Goal: Transaction & Acquisition: Obtain resource

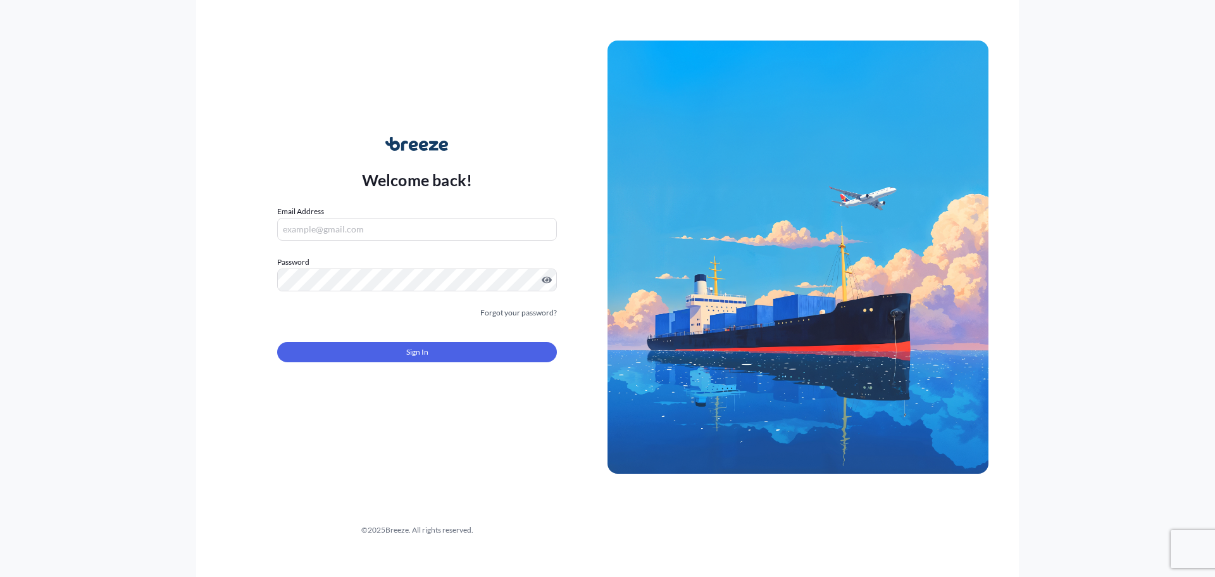
click at [329, 228] on input "Email Address" at bounding box center [417, 229] width 280 height 23
type input "[PERSON_NAME][EMAIL_ADDRESS][PERSON_NAME][DOMAIN_NAME]"
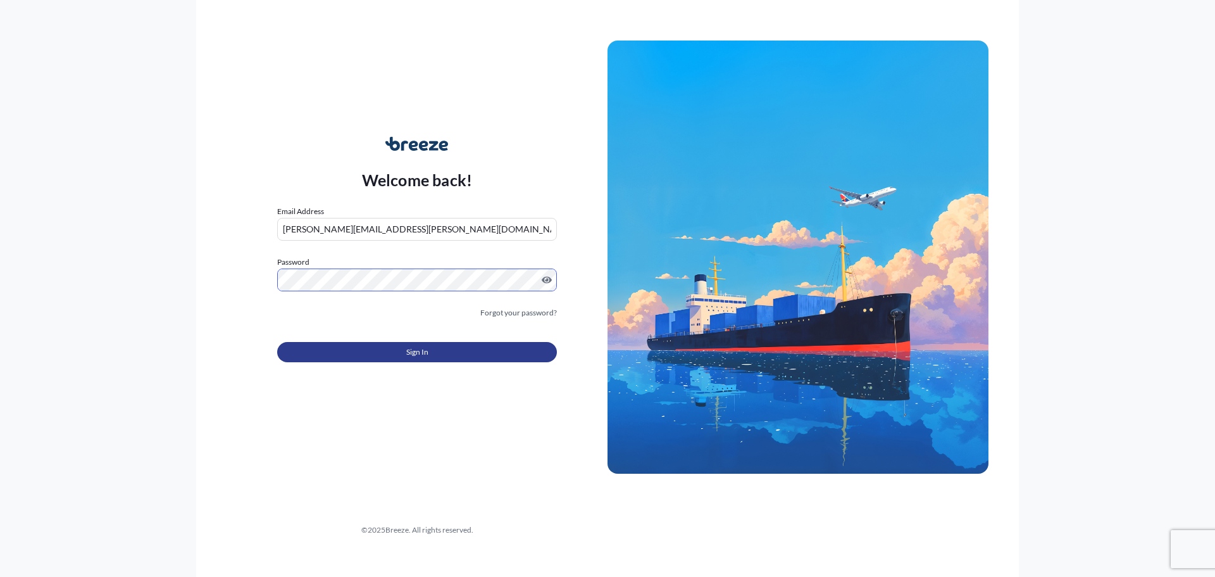
click at [374, 351] on button "Sign In" at bounding box center [417, 352] width 280 height 20
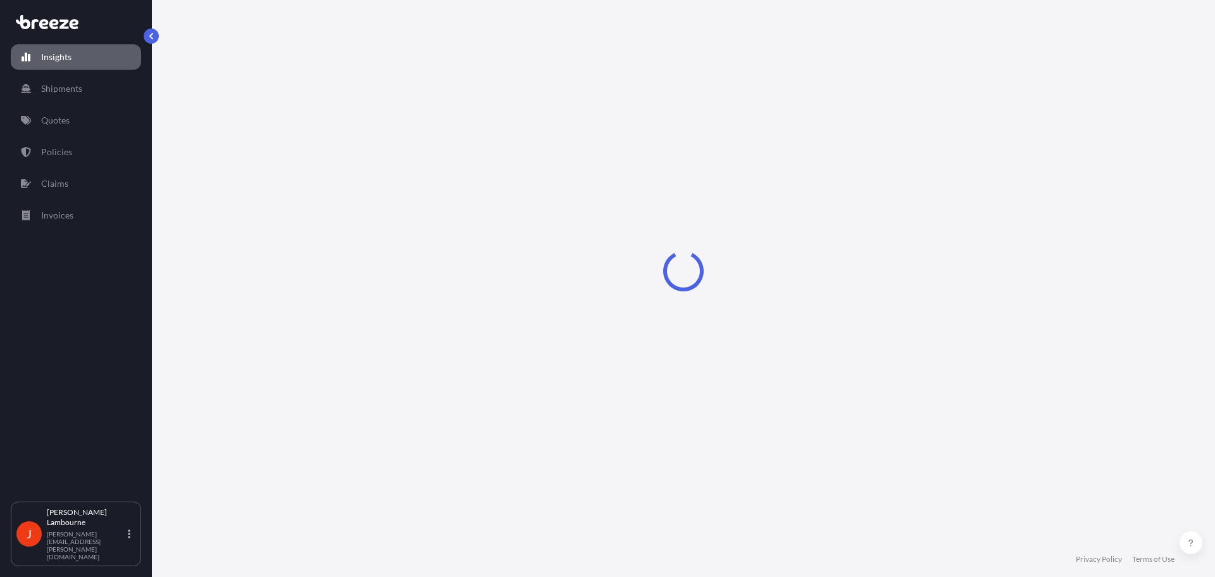
select select "2025"
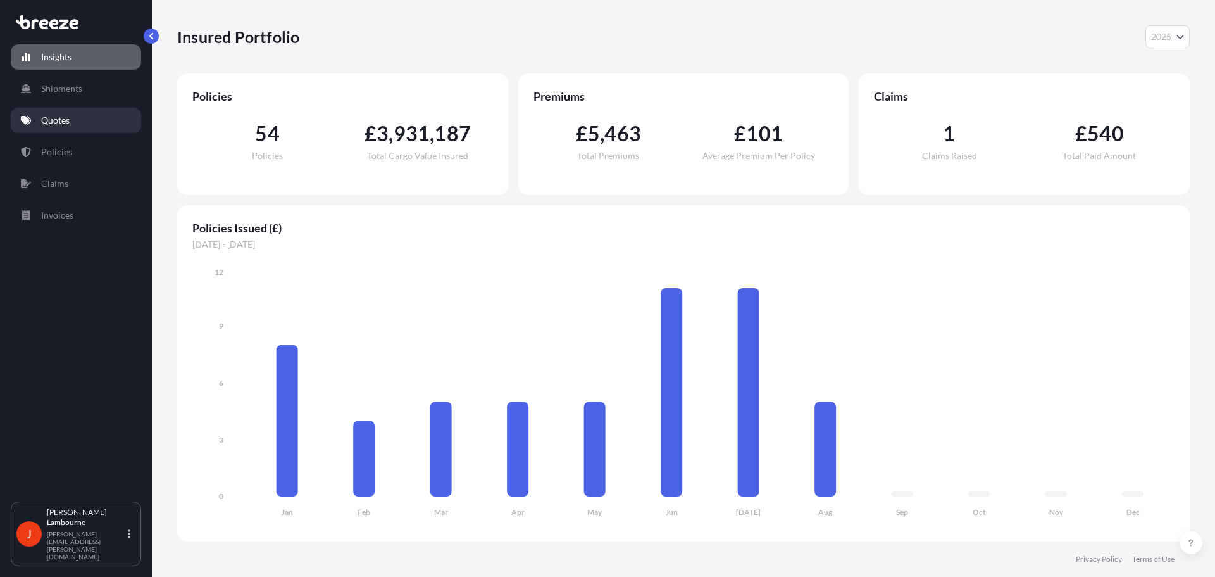
click at [63, 116] on p "Quotes" at bounding box center [55, 120] width 28 height 13
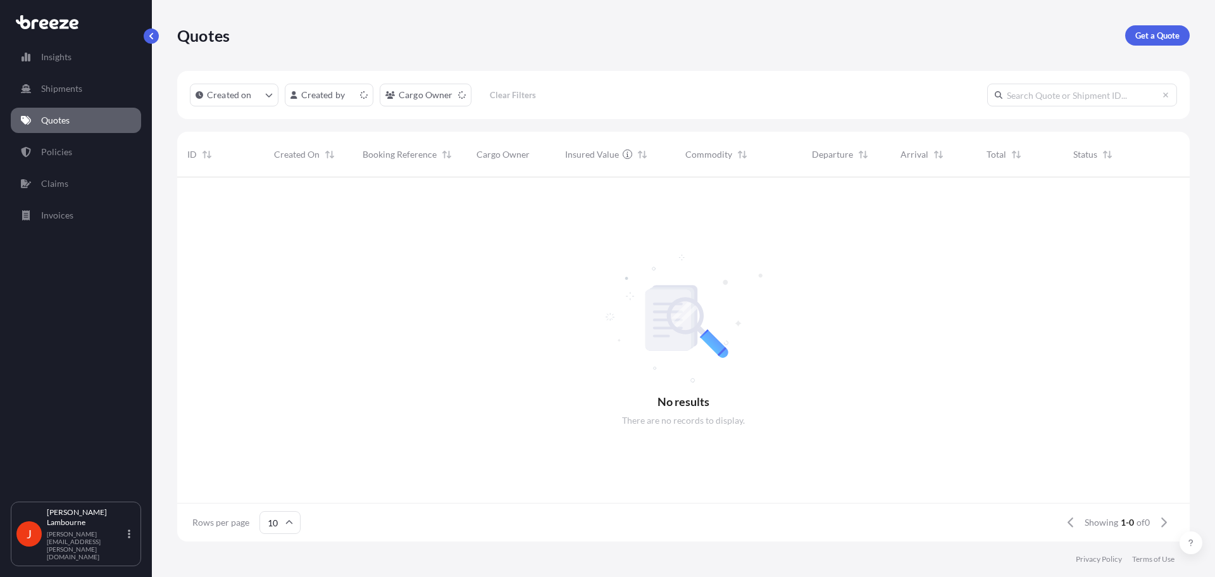
scroll to position [10, 10]
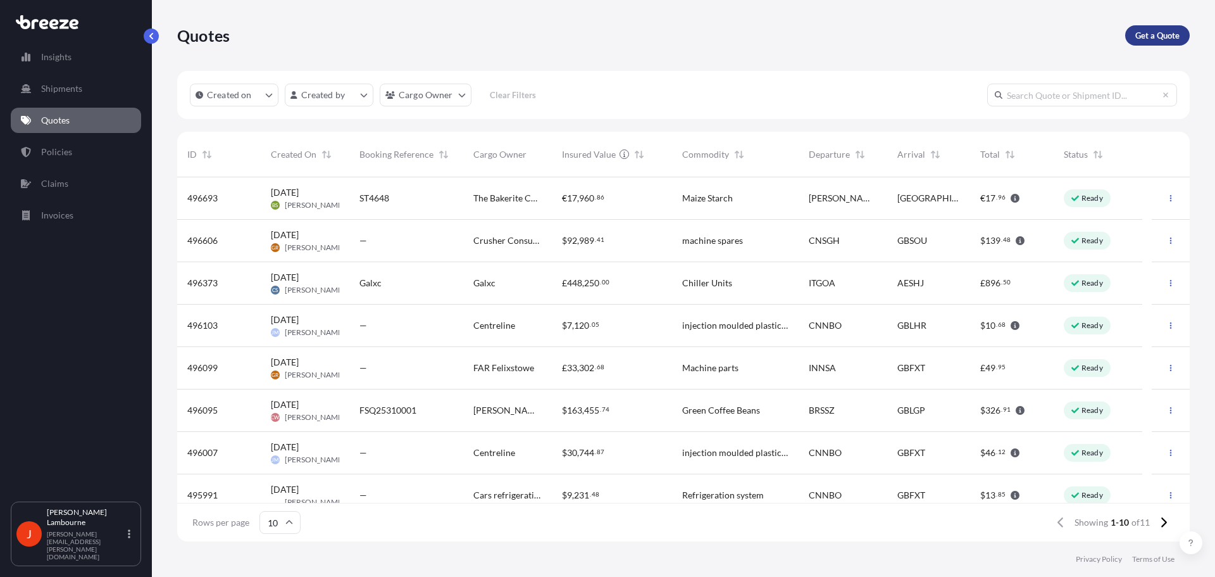
click at [1151, 33] on p "Get a Quote" at bounding box center [1158, 35] width 44 height 13
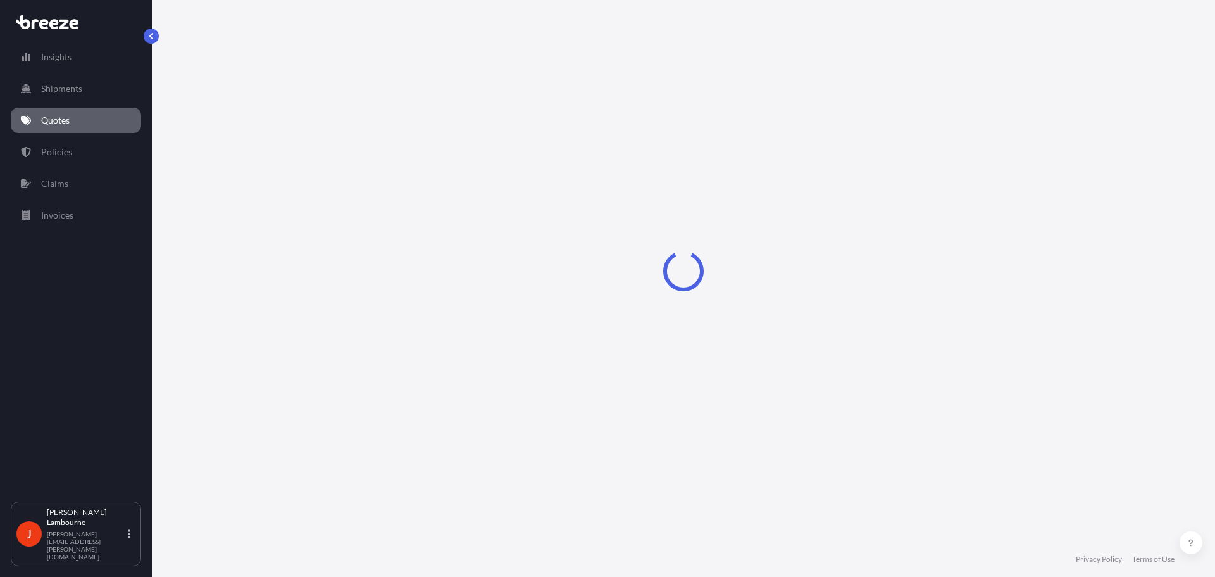
select select "Sea"
select select "1"
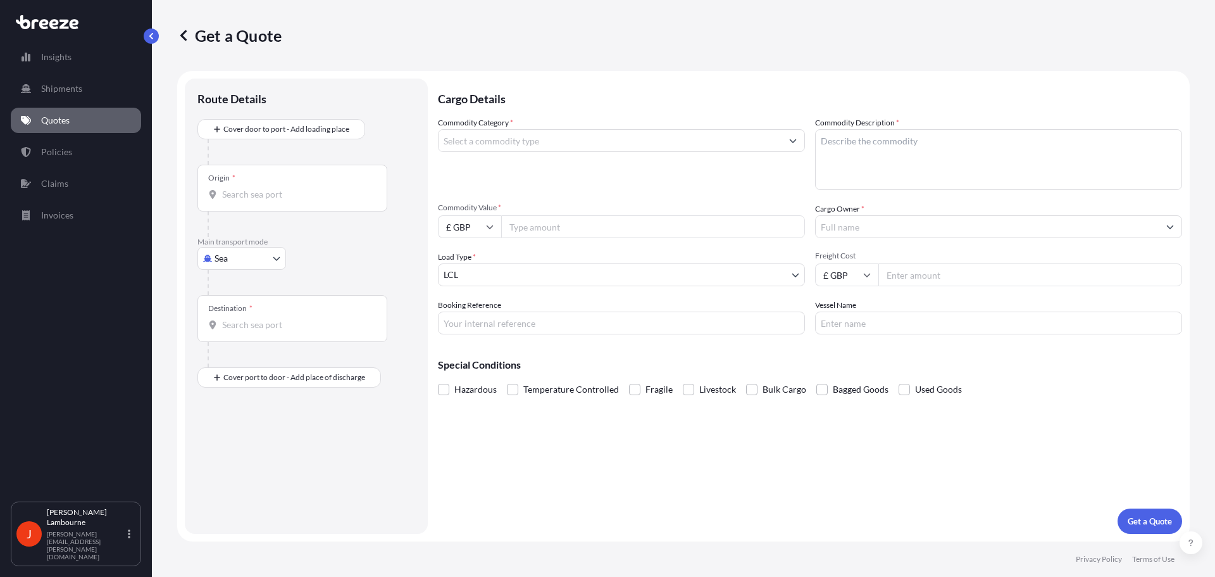
click at [492, 149] on input "Commodity Category *" at bounding box center [610, 140] width 343 height 23
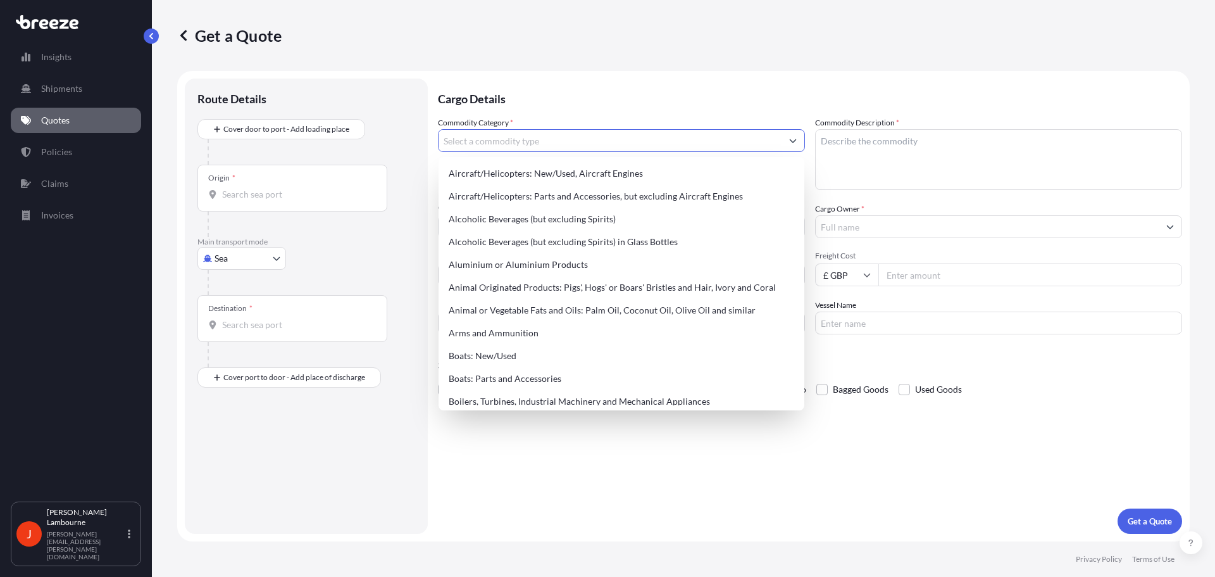
click at [491, 144] on input "Commodity Category *" at bounding box center [610, 140] width 343 height 23
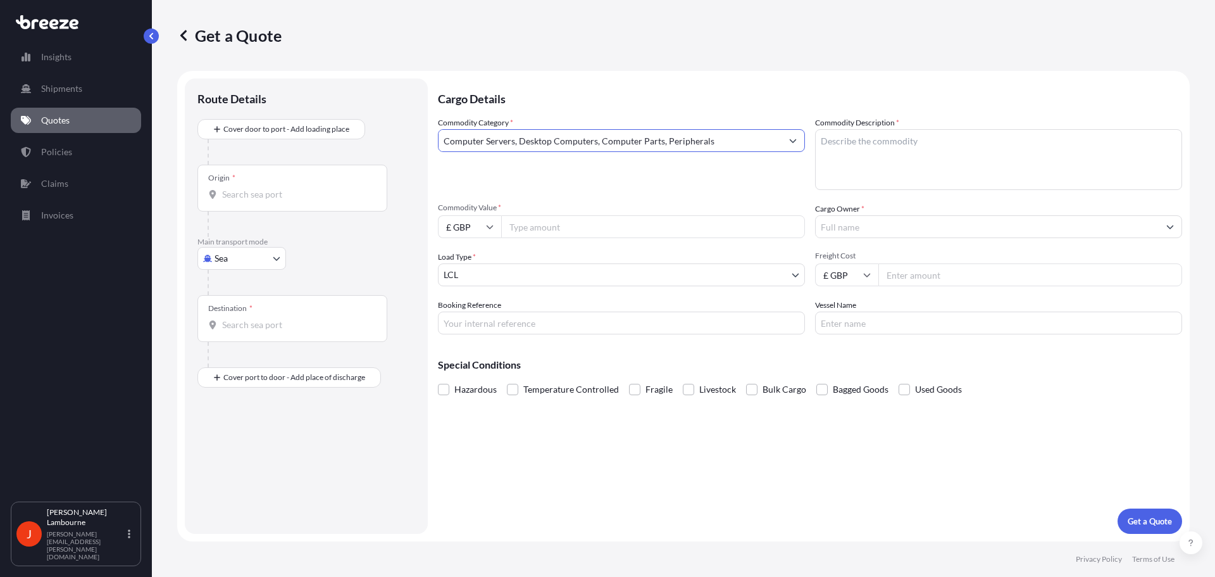
type input "Computer Servers, Desktop Computers, Computer Parts, Peripherals"
click at [857, 149] on textarea "Commodity Description *" at bounding box center [998, 159] width 367 height 61
paste textarea "[MEDICAL_DATA] [MEDICAL_DATA] chassis"
type textarea "[MEDICAL_DATA] [MEDICAL_DATA] chassis"
click at [510, 223] on input "Commodity Value *" at bounding box center [653, 226] width 304 height 23
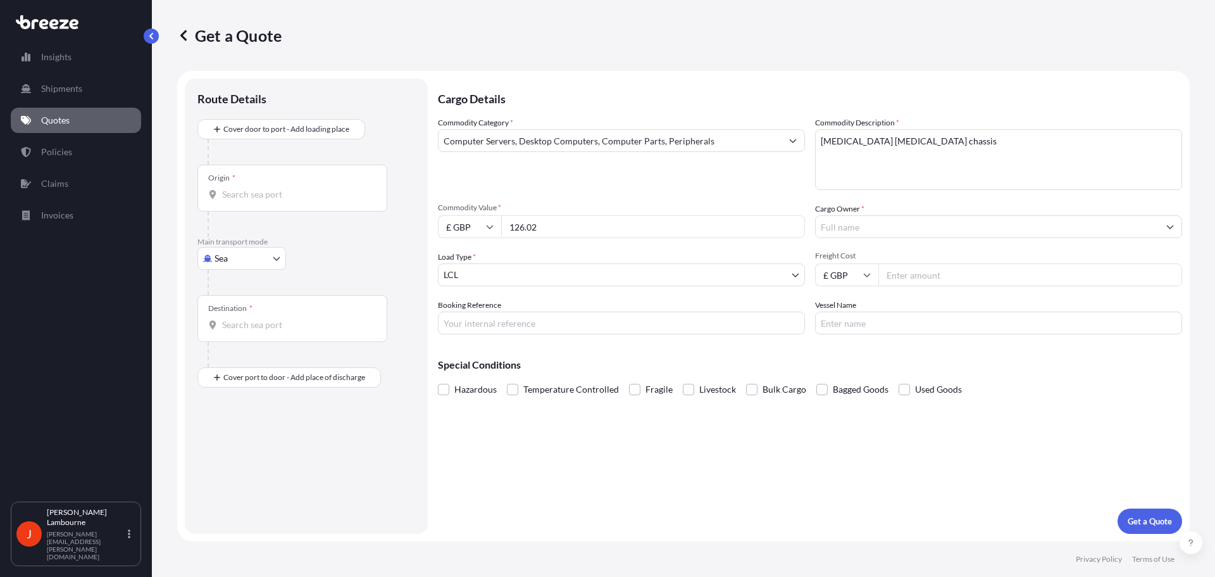
type input "126.02"
click at [843, 232] on input "Cargo Owner *" at bounding box center [987, 226] width 343 height 23
click at [898, 227] on input "Peaker P" at bounding box center [987, 226] width 343 height 23
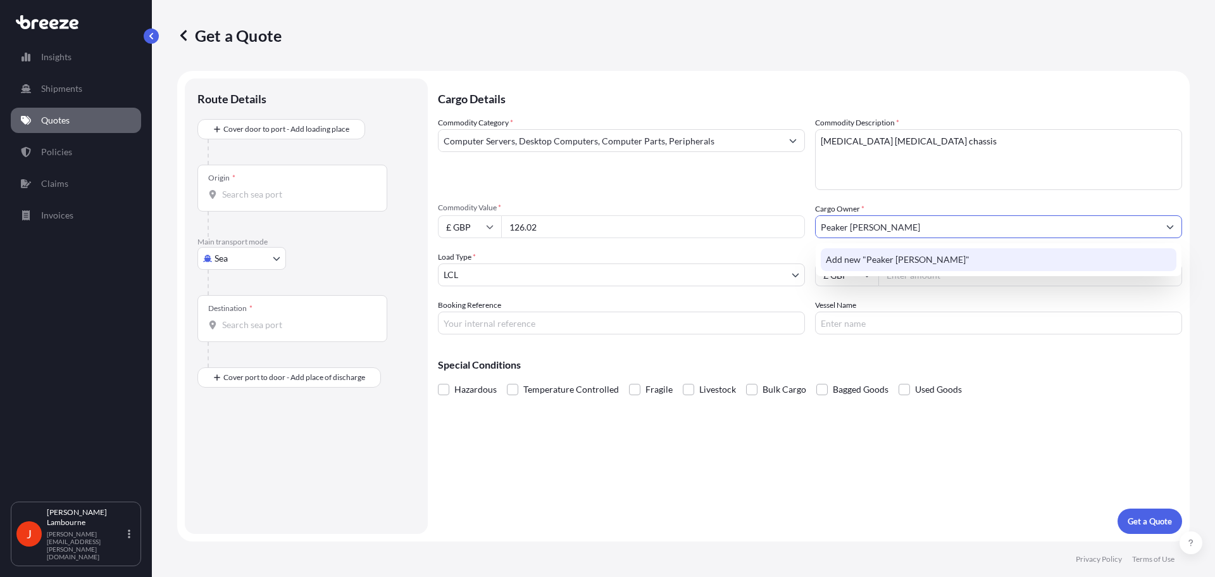
click at [852, 266] on div "Add new "Peaker [PERSON_NAME]"" at bounding box center [999, 259] width 356 height 23
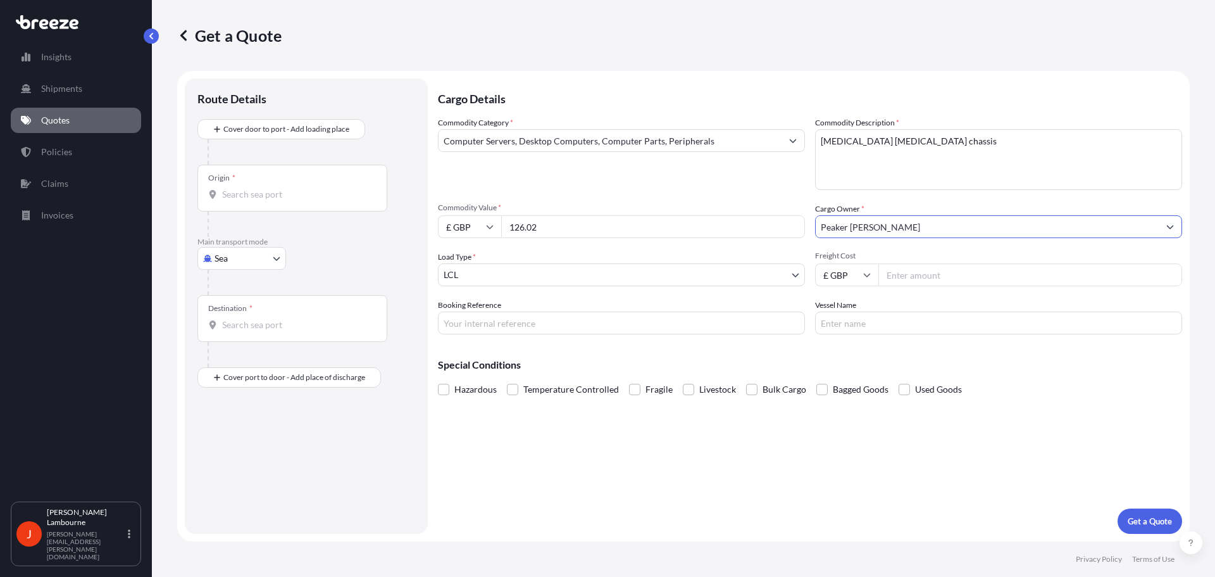
type input "Peaker [PERSON_NAME]"
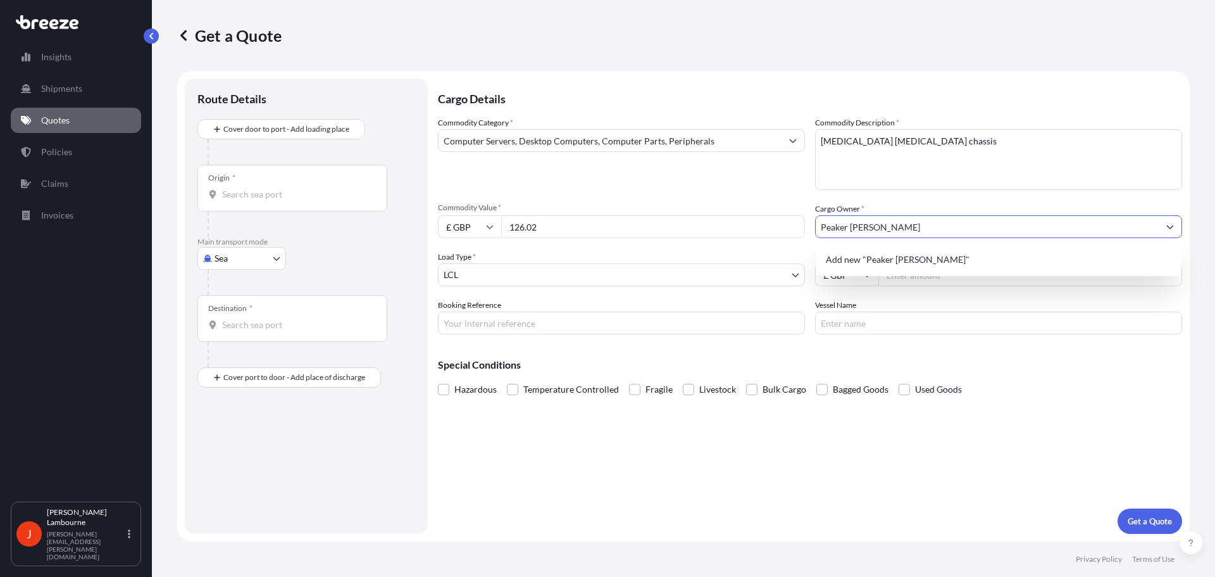
click at [849, 286] on div "Commodity Category * Computer Servers, Desktop Computers, Computer Parts, Perip…" at bounding box center [810, 225] width 744 height 218
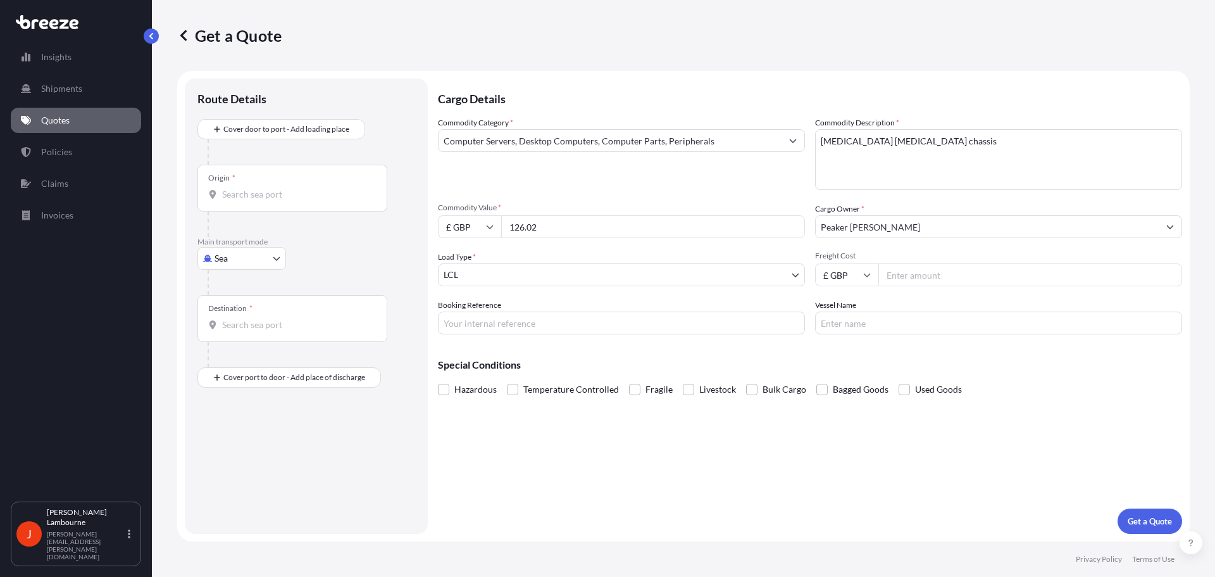
click at [893, 277] on input "Freight Cost" at bounding box center [1031, 274] width 304 height 23
type input "181"
click at [506, 327] on input "Booking Reference" at bounding box center [621, 322] width 367 height 23
type input "3NER5080015"
click at [841, 328] on input "Vessel Name" at bounding box center [998, 322] width 367 height 23
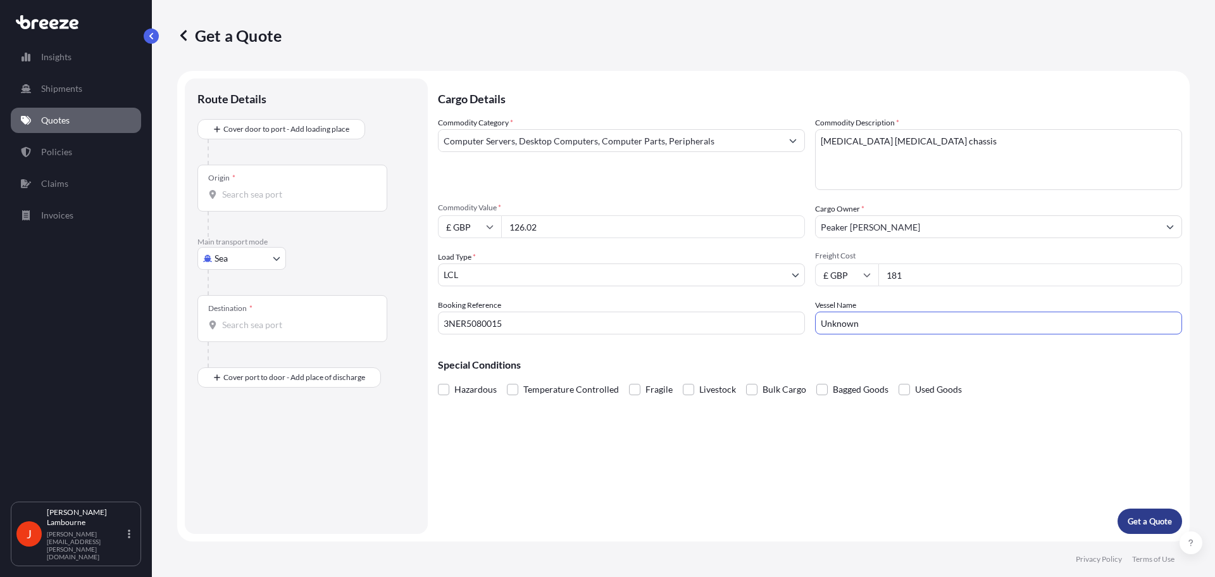
type input "Unknown"
click at [1146, 517] on p "Get a Quote" at bounding box center [1150, 521] width 44 height 13
click at [243, 191] on input "Origin * Please select an origin" at bounding box center [296, 194] width 149 height 13
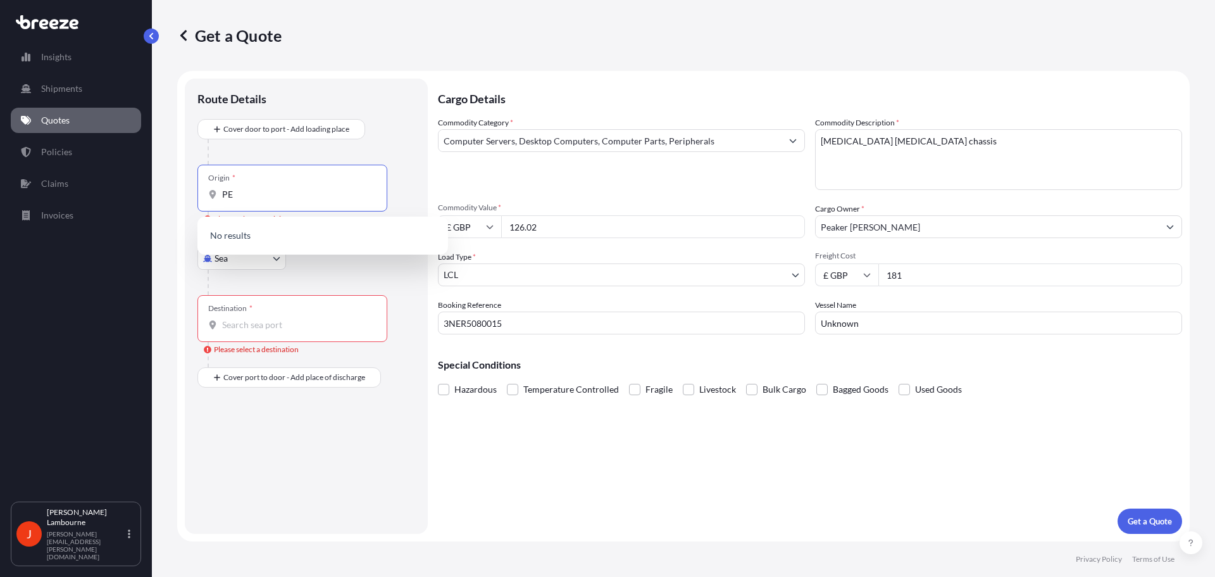
type input "P"
type input "U"
type input "S"
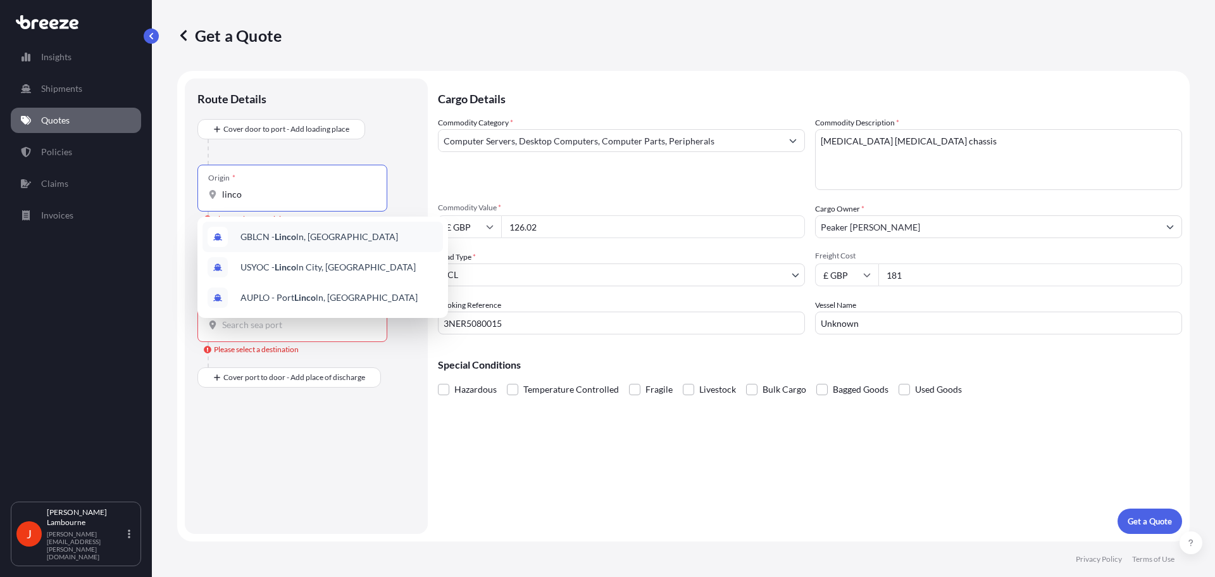
click at [291, 243] on div "GBLCN - Linco ln, [GEOGRAPHIC_DATA]" at bounding box center [323, 237] width 241 height 30
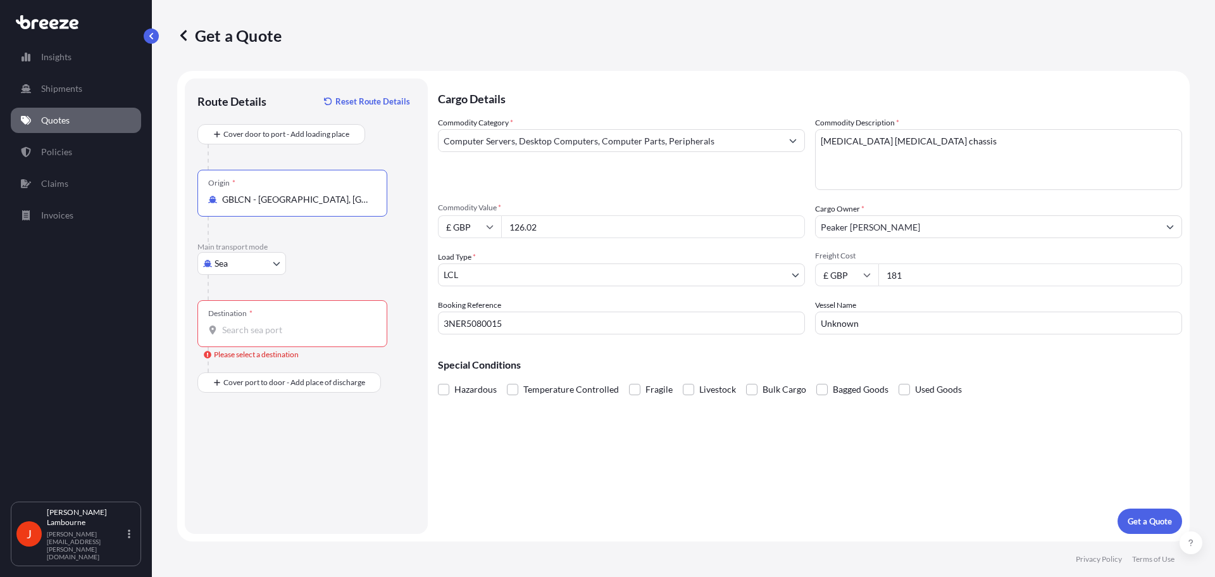
type input "GBLCN - [GEOGRAPHIC_DATA], [GEOGRAPHIC_DATA]"
click at [249, 266] on body "3 options available. Insights Shipments Quotes Policies Claims Invoices J [PERS…" at bounding box center [607, 288] width 1215 height 577
click at [234, 340] on span "Road" at bounding box center [232, 341] width 20 height 13
select select "Road"
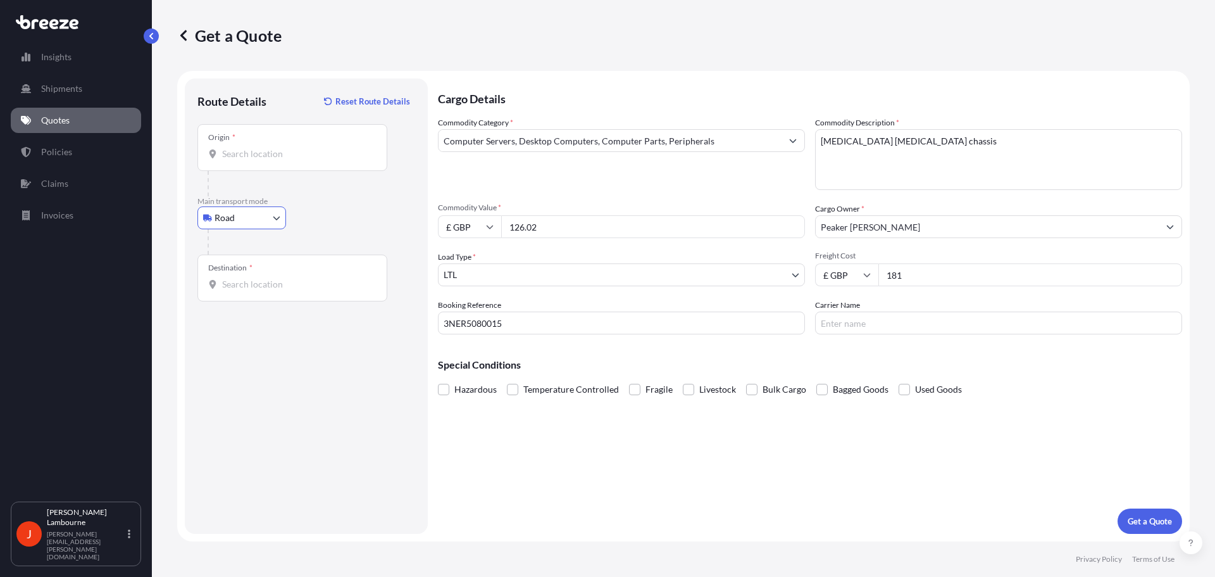
click at [238, 158] on input "Origin *" at bounding box center [296, 153] width 149 height 13
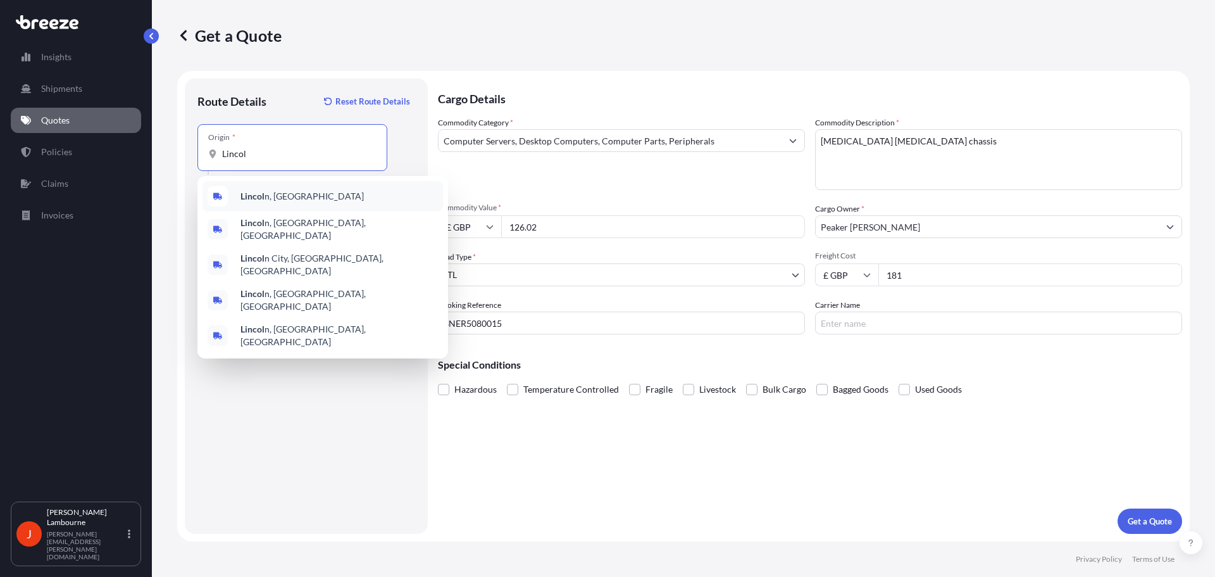
drag, startPoint x: 254, startPoint y: 158, endPoint x: 204, endPoint y: 158, distance: 50.0
click at [204, 158] on div "Origin * Lincol" at bounding box center [292, 147] width 190 height 47
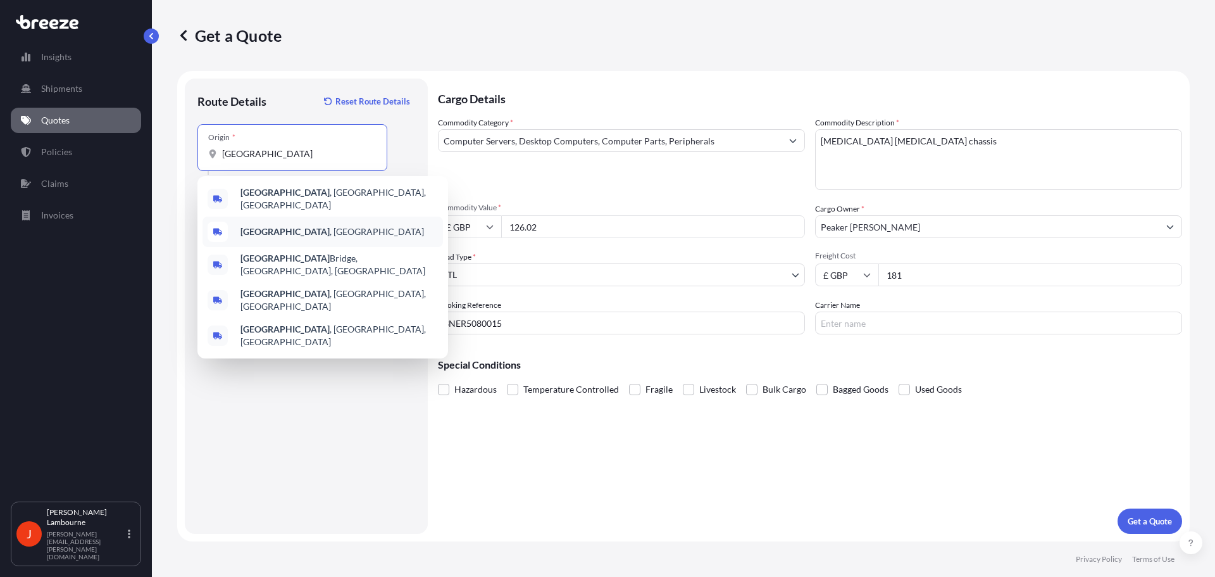
click at [294, 223] on div "[GEOGRAPHIC_DATA] , [GEOGRAPHIC_DATA]" at bounding box center [323, 231] width 241 height 30
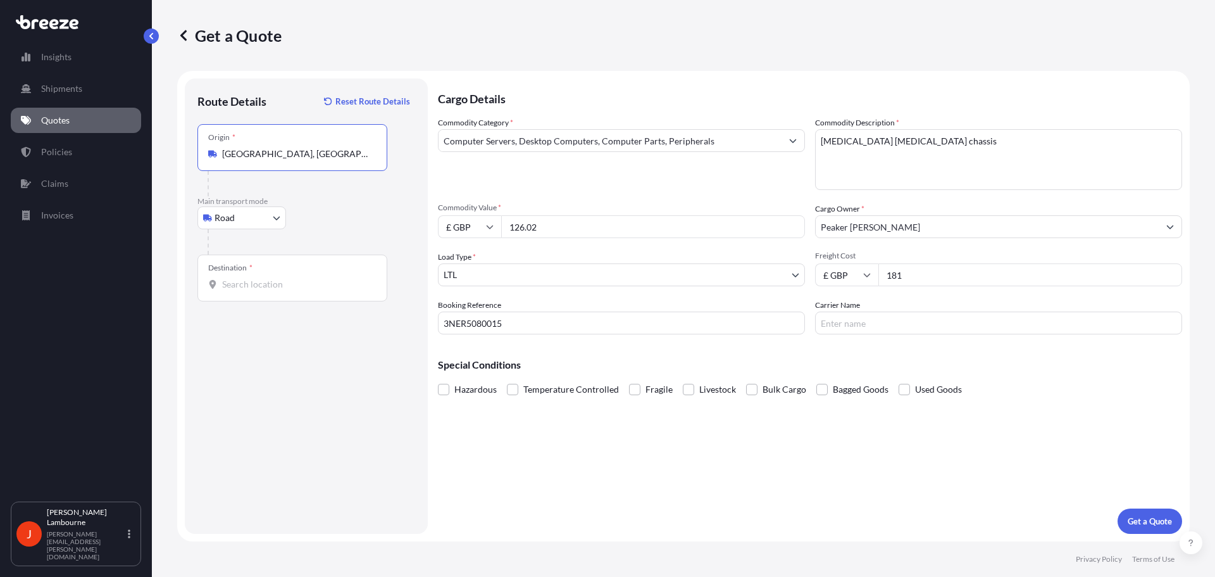
type input "[GEOGRAPHIC_DATA], [GEOGRAPHIC_DATA]"
click at [246, 287] on input "Destination *" at bounding box center [296, 284] width 149 height 13
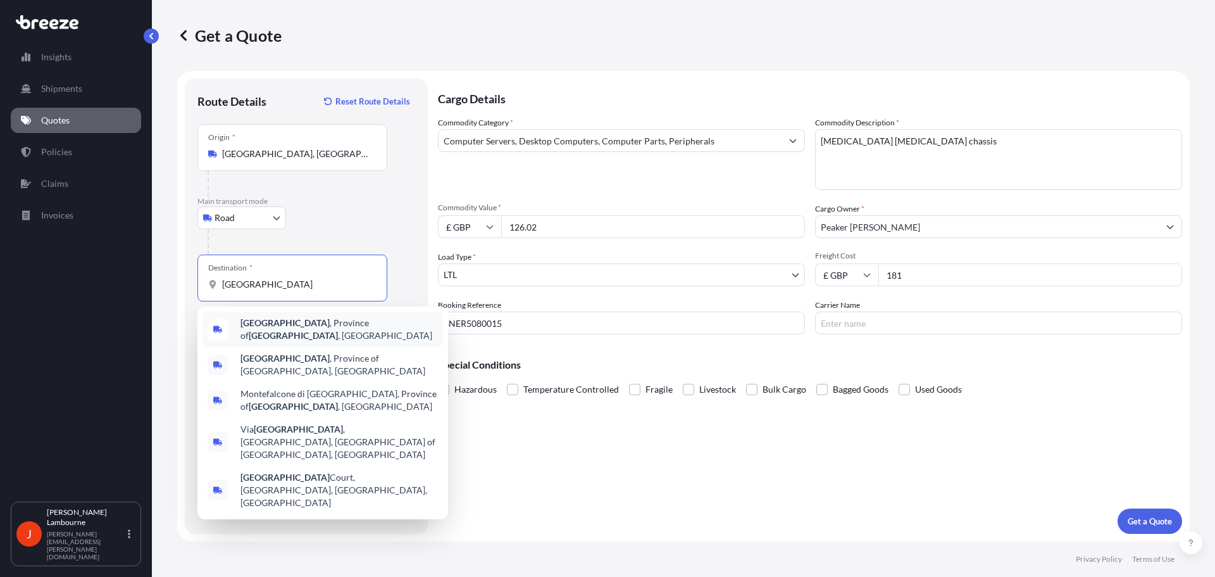
click at [285, 334] on div "[GEOGRAPHIC_DATA] , Province of [GEOGRAPHIC_DATA] , [GEOGRAPHIC_DATA]" at bounding box center [323, 328] width 241 height 35
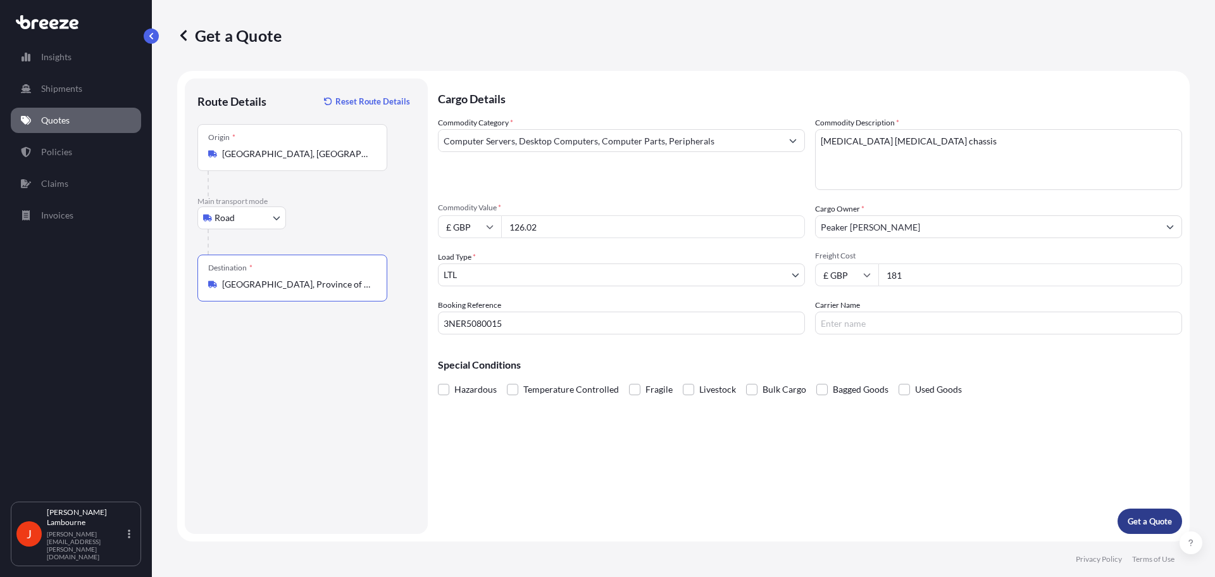
type input "[GEOGRAPHIC_DATA], Province of [GEOGRAPHIC_DATA], [GEOGRAPHIC_DATA]"
click at [1153, 518] on p "Get a Quote" at bounding box center [1150, 521] width 44 height 13
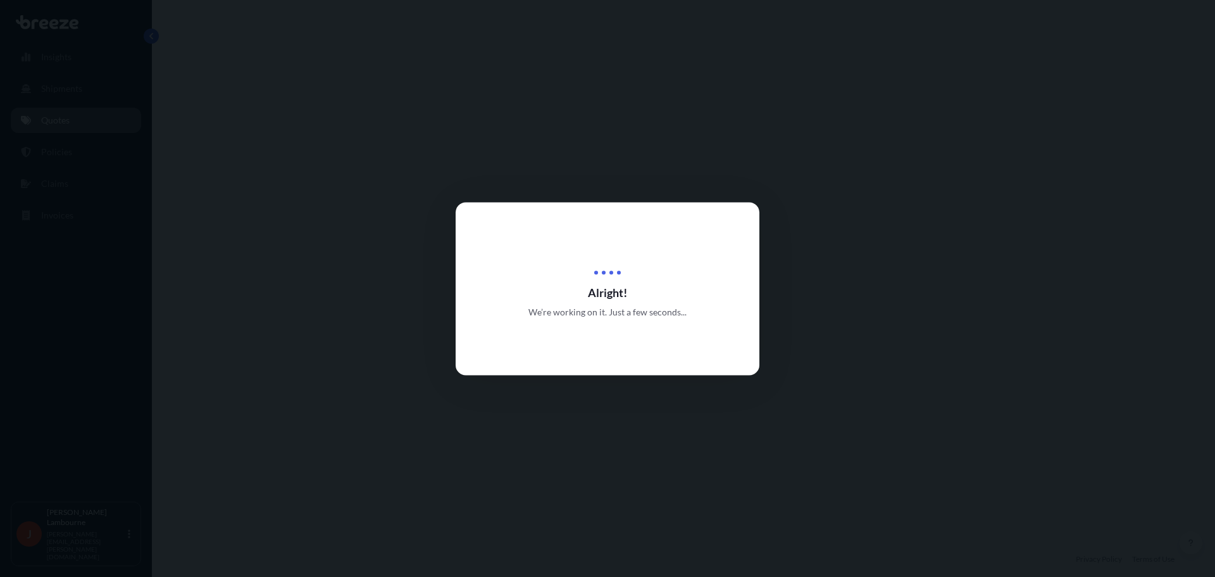
select select "Road"
select select "1"
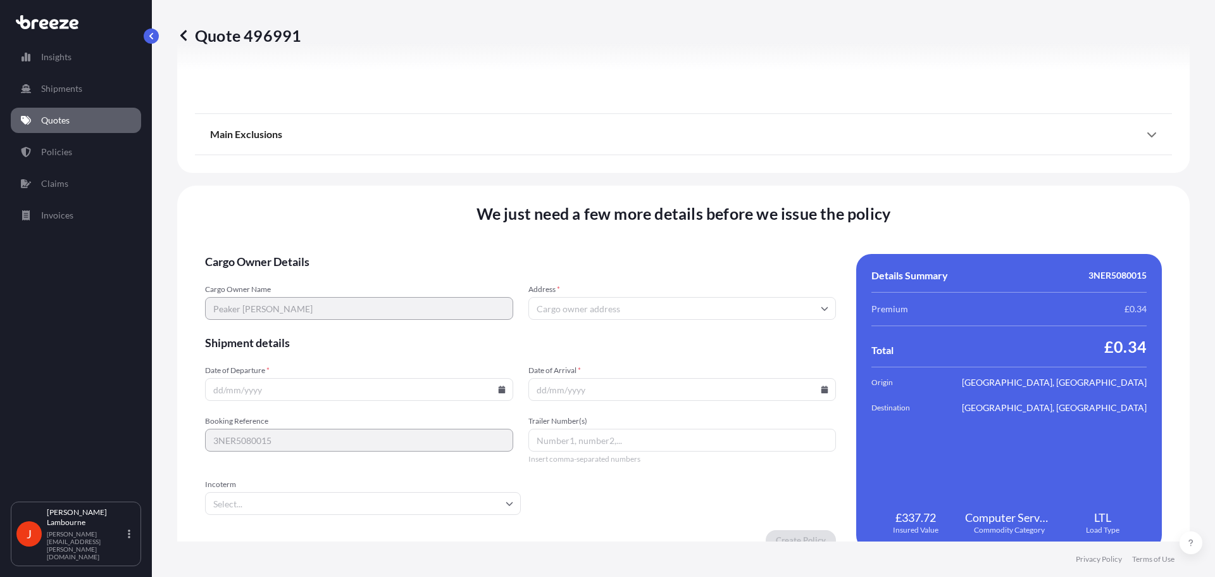
scroll to position [1432, 0]
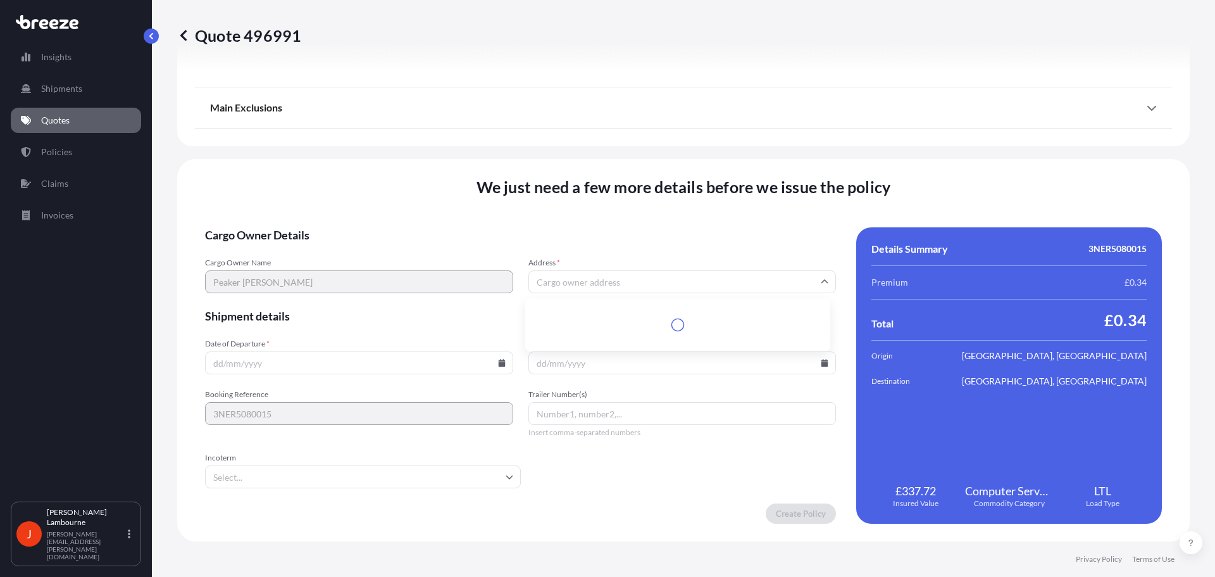
click at [618, 282] on input "Address *" at bounding box center [683, 281] width 308 height 23
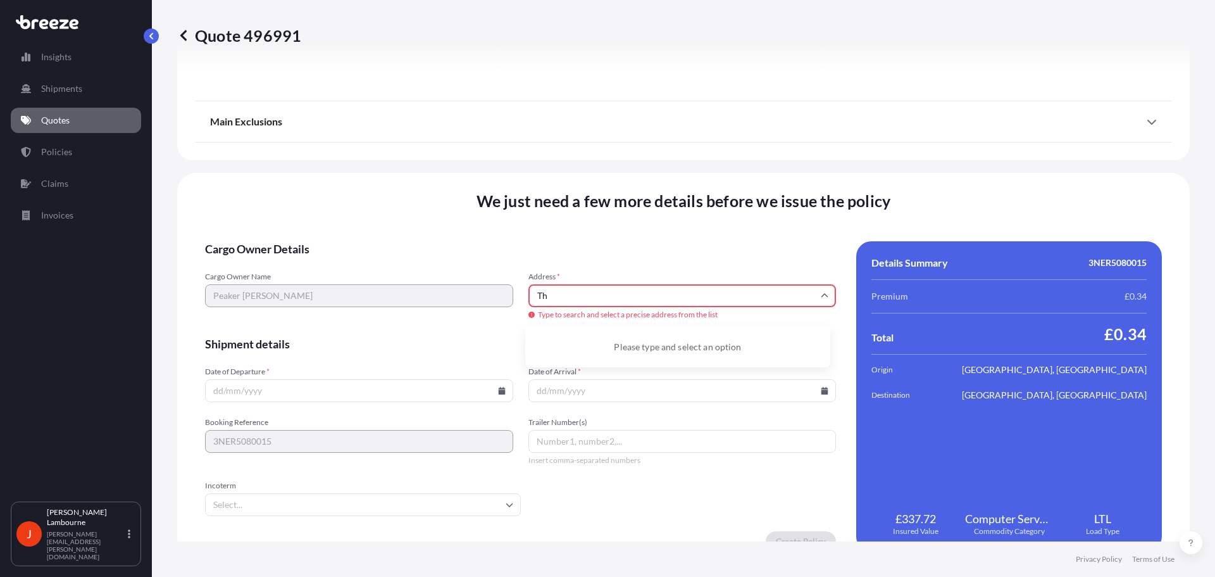
type input "T"
click at [606, 341] on li "[STREET_ADDRESS]" at bounding box center [677, 343] width 295 height 24
type input "[STREET_ADDRESS]"
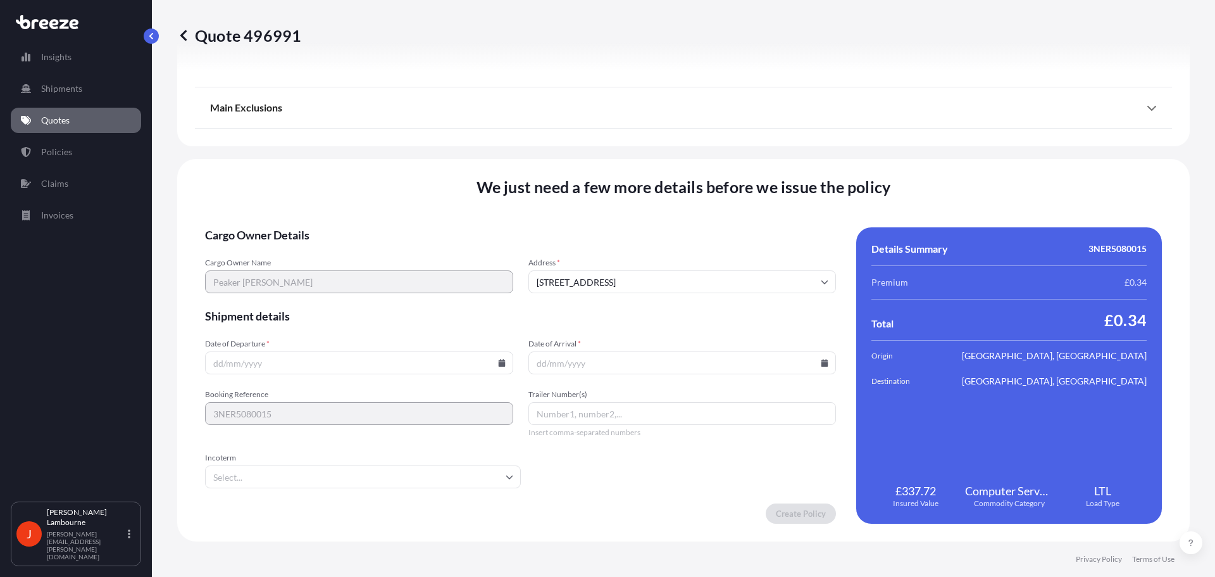
click at [272, 365] on input "Date of Departure *" at bounding box center [359, 362] width 308 height 23
type input "[DATE]"
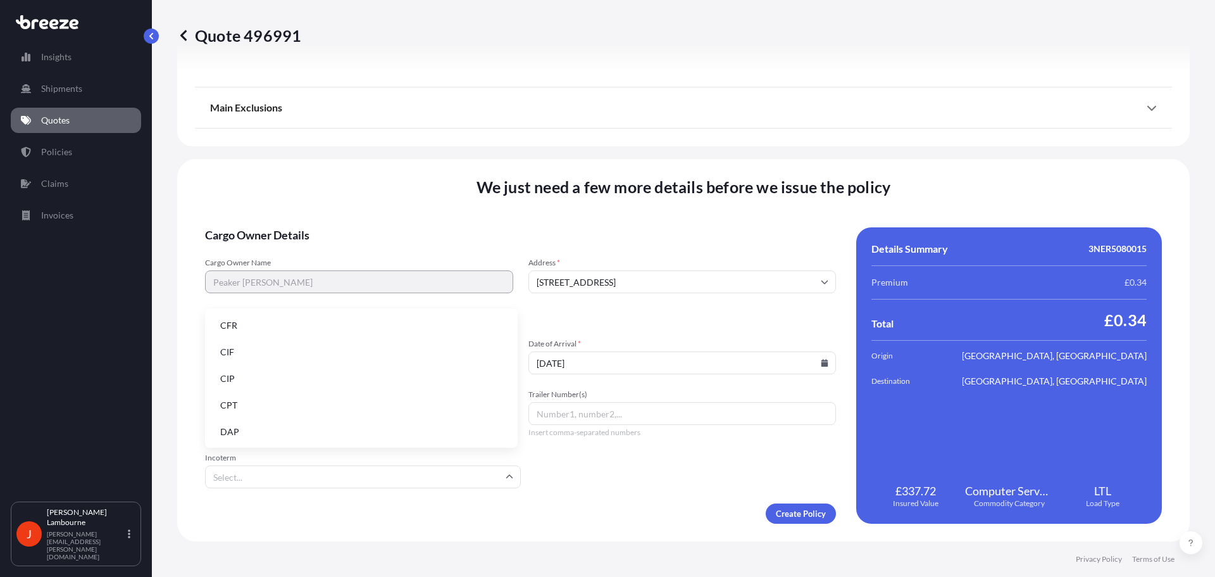
click at [275, 477] on input "Incoterm" at bounding box center [363, 476] width 316 height 23
click at [281, 430] on li "DAP" at bounding box center [361, 432] width 303 height 24
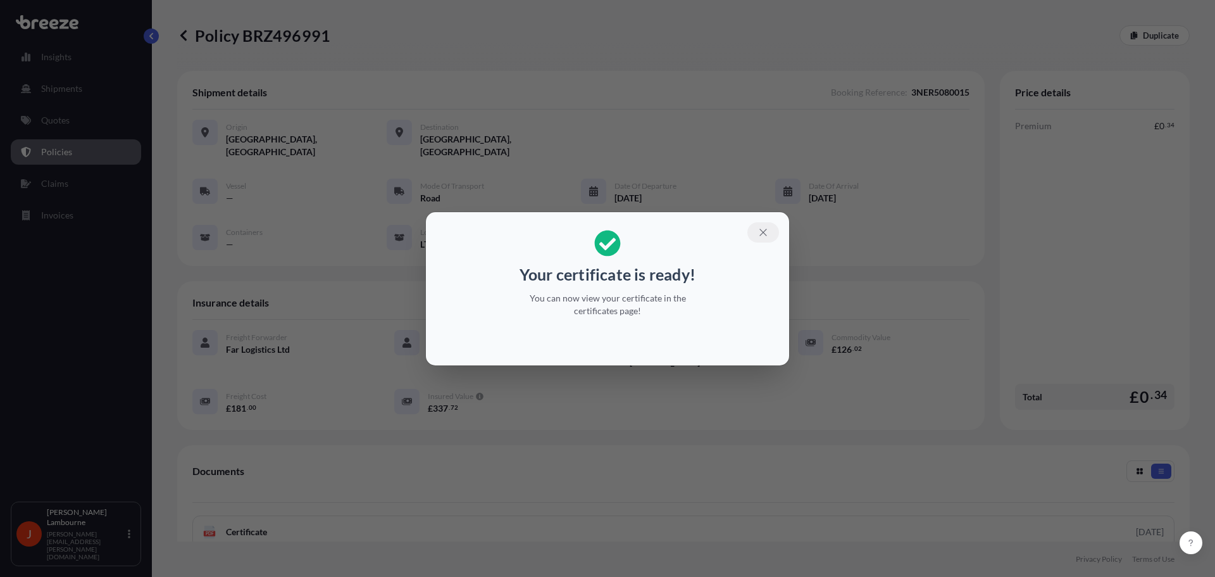
click at [763, 231] on icon "button" at bounding box center [763, 232] width 7 height 7
